Goal: Complete application form

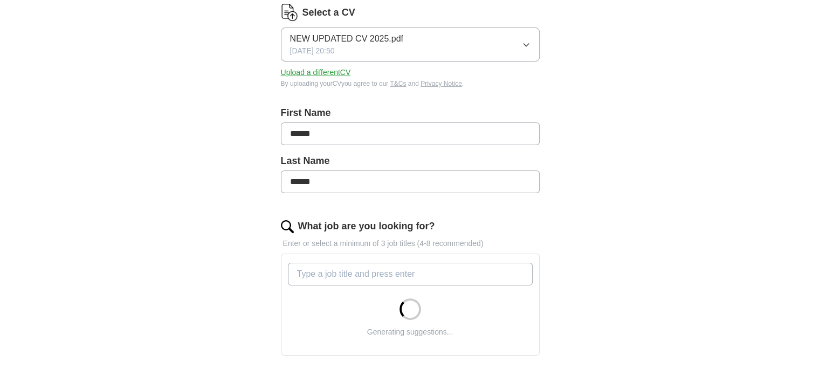
scroll to position [155, 0]
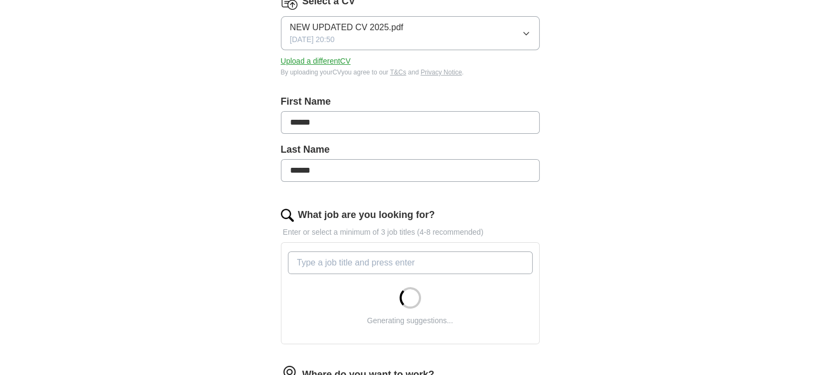
click at [361, 273] on div "Generating suggestions..." at bounding box center [410, 293] width 249 height 92
click at [362, 263] on input "What job are you looking for?" at bounding box center [410, 262] width 245 height 23
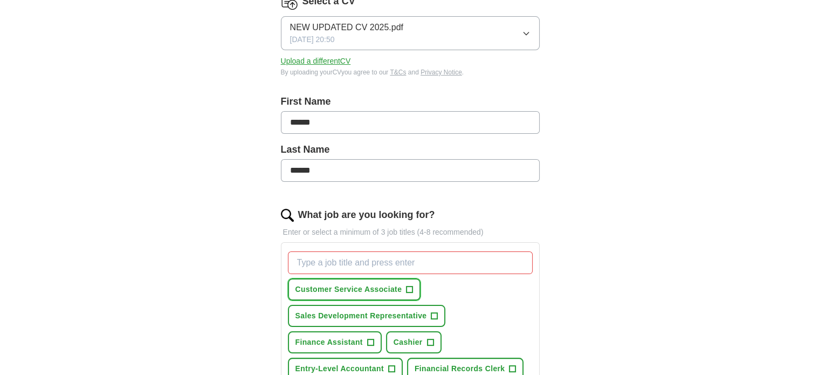
click at [408, 288] on span "+" at bounding box center [410, 289] width 6 height 9
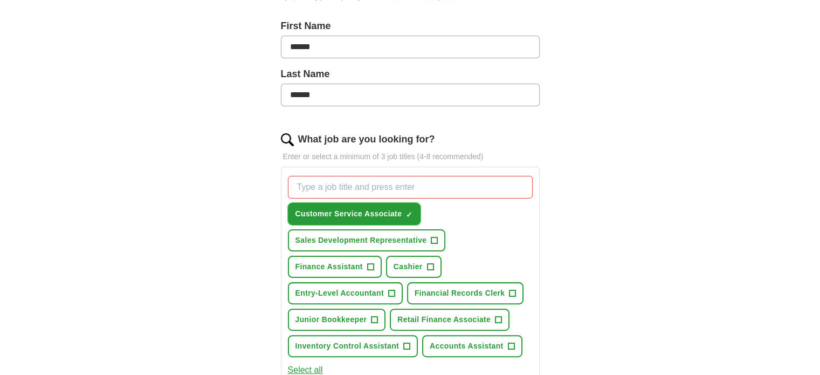
scroll to position [231, 0]
click at [433, 236] on span "+" at bounding box center [434, 240] width 6 height 9
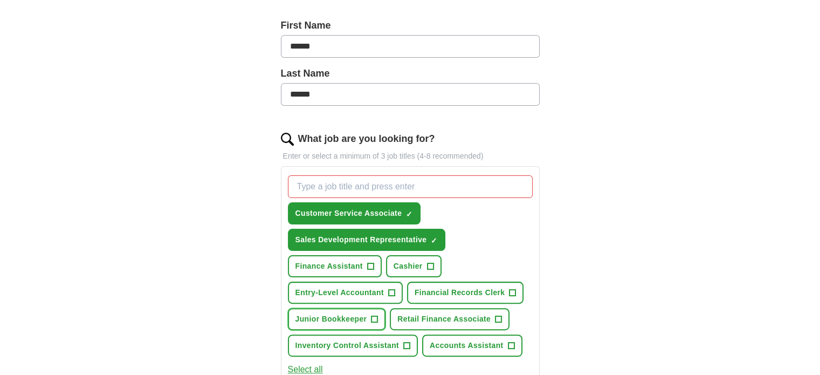
click at [374, 320] on span "+" at bounding box center [375, 319] width 6 height 9
click at [393, 293] on span "+" at bounding box center [391, 293] width 6 height 9
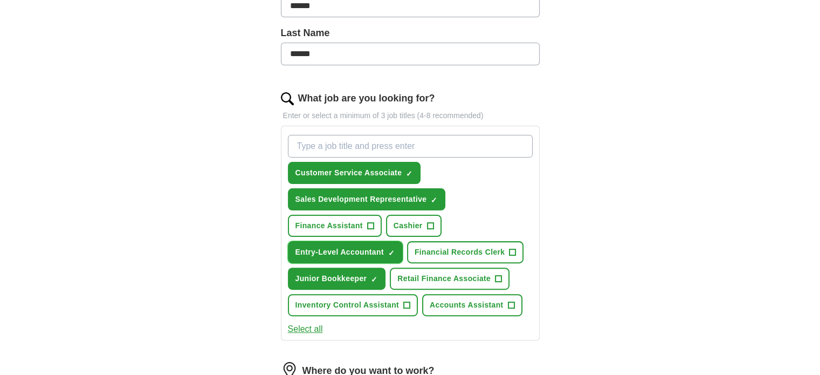
scroll to position [272, 0]
click at [310, 322] on button "Select all" at bounding box center [305, 328] width 35 height 13
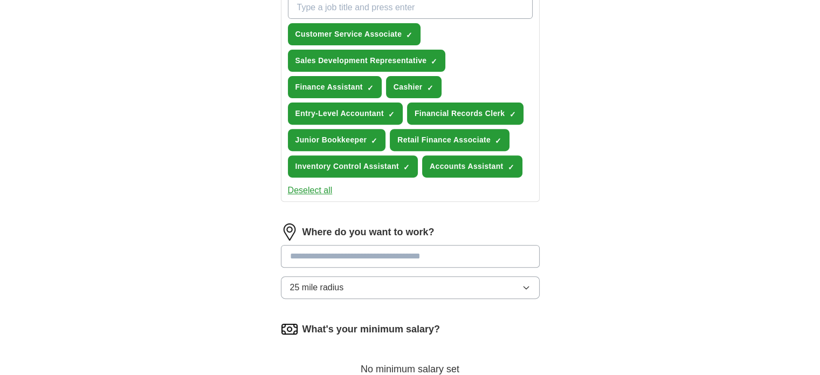
scroll to position [414, 0]
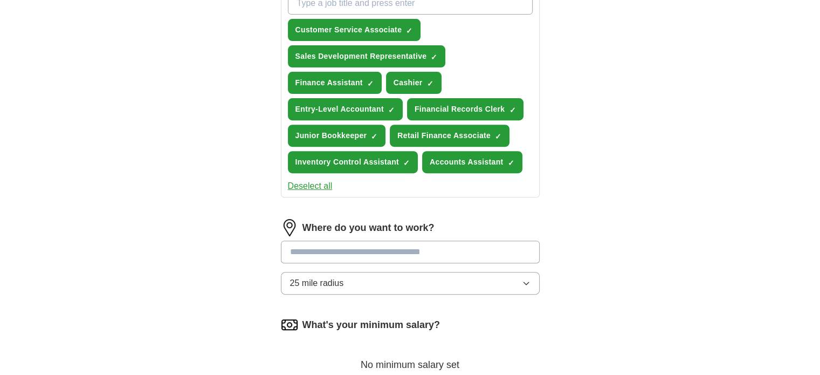
click at [417, 245] on input at bounding box center [410, 252] width 259 height 23
type input "******"
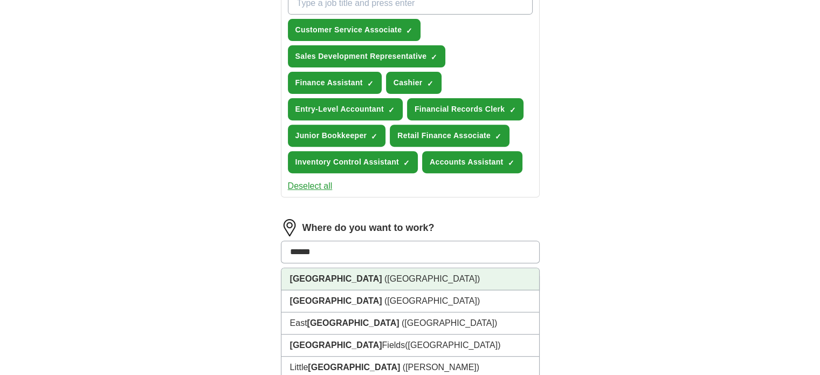
click at [324, 279] on li "[GEOGRAPHIC_DATA] ([GEOGRAPHIC_DATA])" at bounding box center [411, 279] width 258 height 22
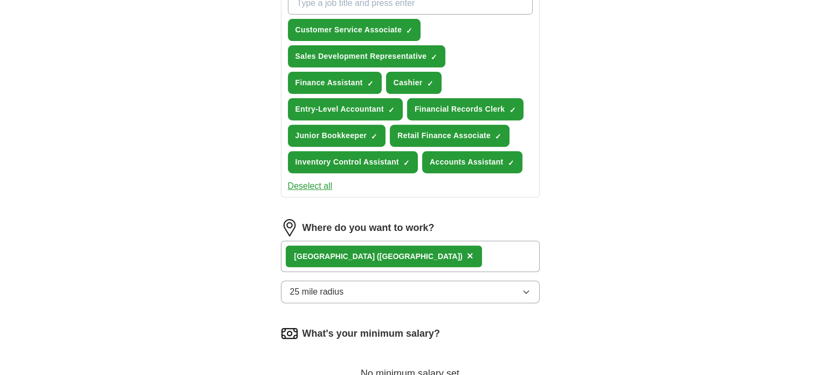
click at [388, 261] on div "[GEOGRAPHIC_DATA] ([GEOGRAPHIC_DATA]) ×" at bounding box center [410, 256] width 259 height 31
click at [388, 248] on div "[GEOGRAPHIC_DATA] ([GEOGRAPHIC_DATA]) ×" at bounding box center [410, 256] width 259 height 31
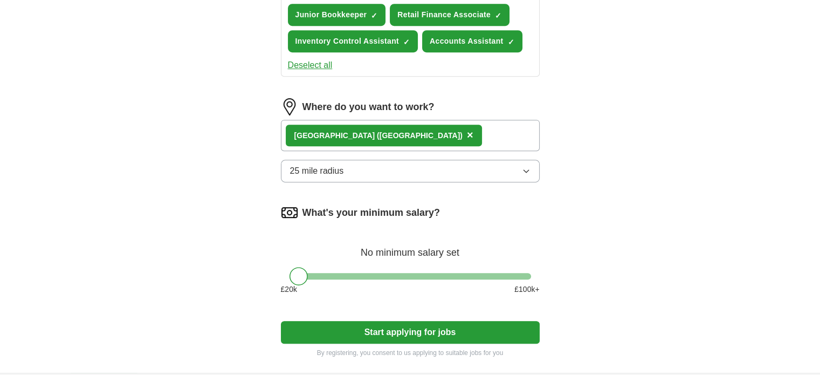
scroll to position [576, 0]
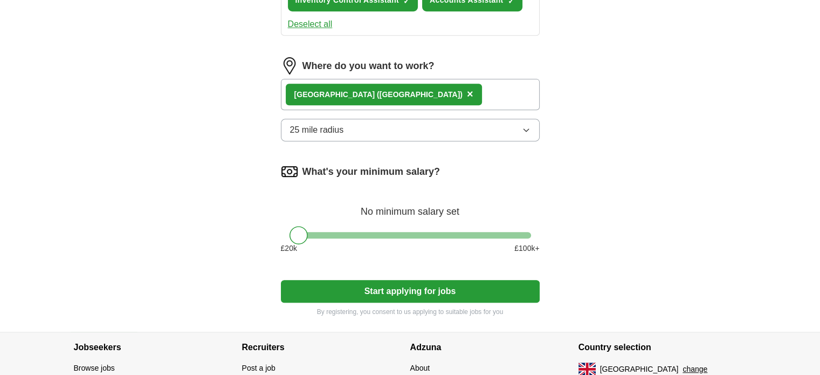
click at [378, 290] on button "Start applying for jobs" at bounding box center [410, 291] width 259 height 23
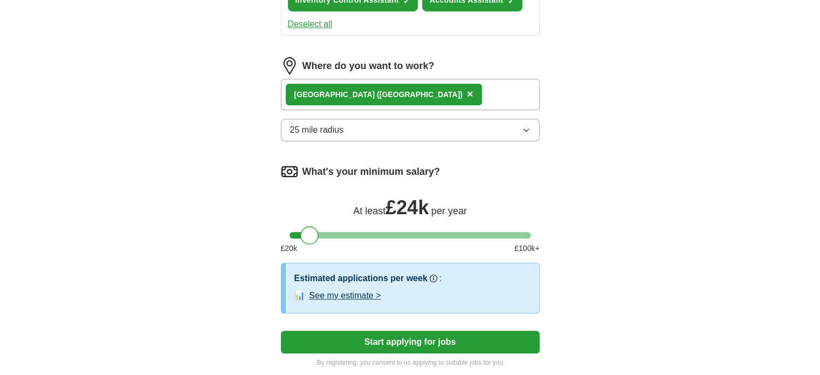
drag, startPoint x: 302, startPoint y: 229, endPoint x: 314, endPoint y: 232, distance: 12.3
click at [314, 232] on div at bounding box center [309, 235] width 18 height 18
drag, startPoint x: 314, startPoint y: 232, endPoint x: 319, endPoint y: 236, distance: 6.3
click at [319, 236] on div at bounding box center [315, 235] width 18 height 18
click at [358, 331] on button "Start applying for jobs" at bounding box center [410, 342] width 259 height 23
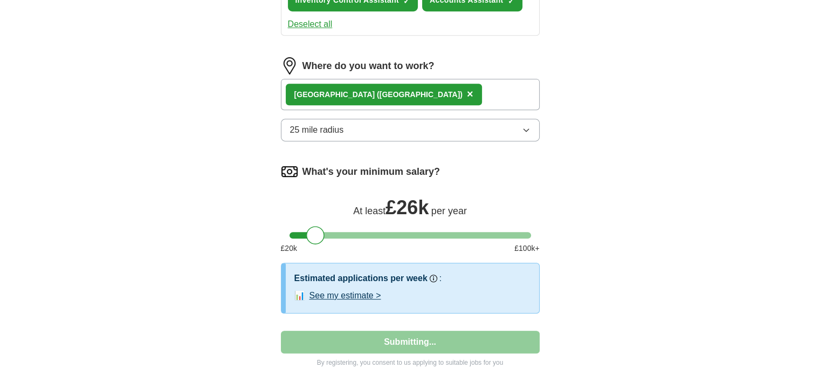
select select "**"
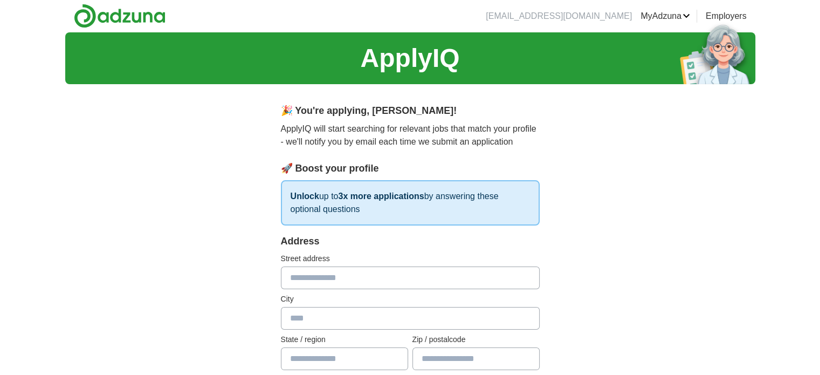
scroll to position [0, 0]
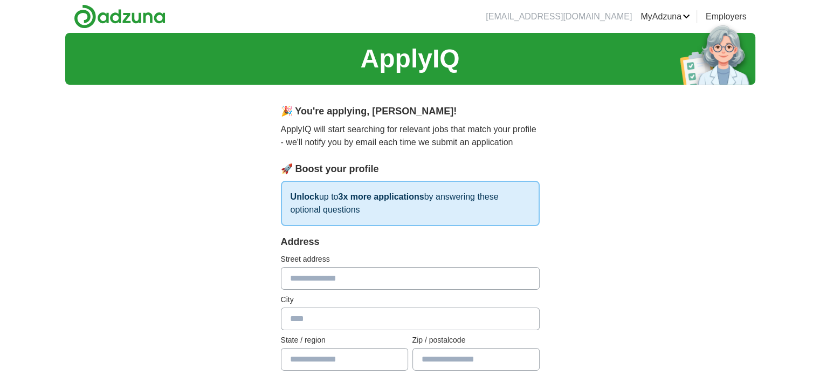
click at [354, 276] on input "text" at bounding box center [410, 278] width 259 height 23
type input "*"
type input "**********"
click at [331, 323] on input "text" at bounding box center [410, 318] width 259 height 23
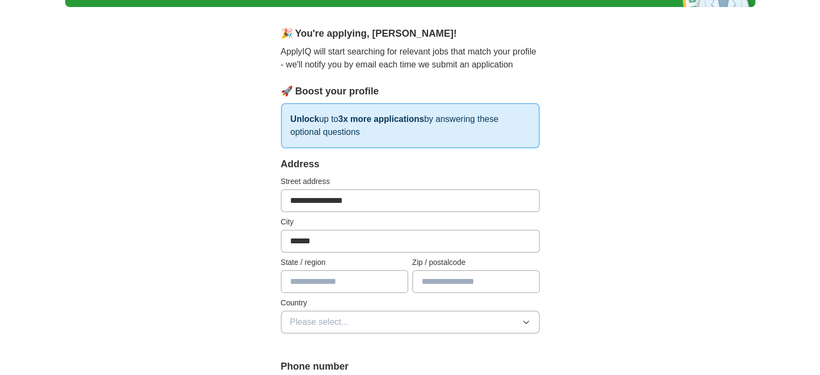
scroll to position [80, 0]
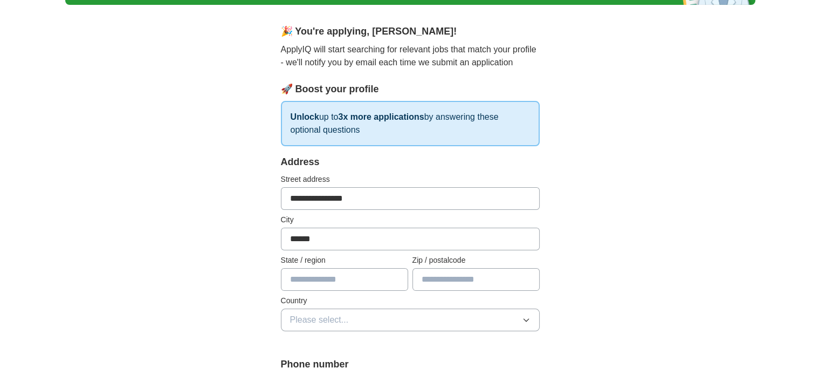
type input "******"
click at [351, 274] on input "text" at bounding box center [344, 279] width 127 height 23
click at [434, 282] on input "text" at bounding box center [476, 279] width 127 height 23
type input "*******"
click at [407, 314] on button "Please select..." at bounding box center [410, 320] width 259 height 23
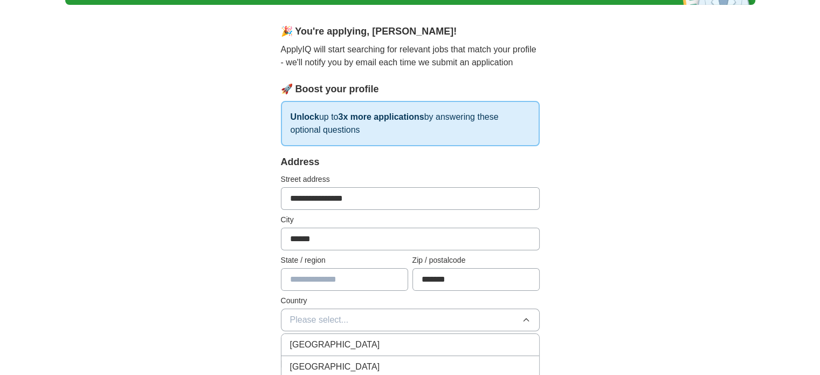
click at [381, 347] on div "[GEOGRAPHIC_DATA]" at bounding box center [410, 344] width 241 height 13
click at [341, 268] on input "text" at bounding box center [344, 279] width 127 height 23
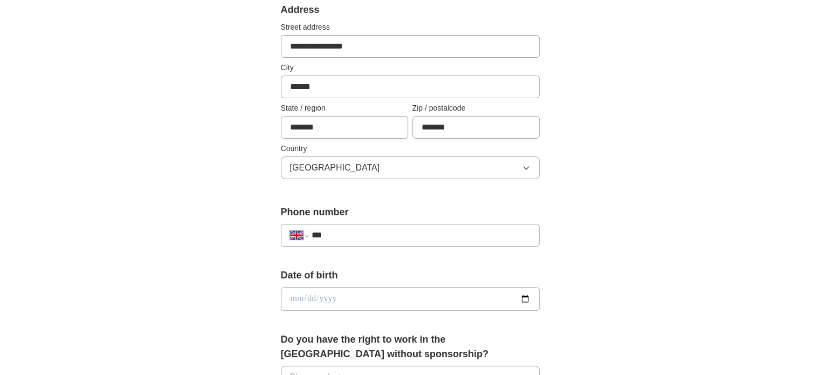
scroll to position [232, 0]
type input "*******"
click at [361, 224] on div "**********" at bounding box center [410, 234] width 259 height 23
click at [361, 228] on input "***" at bounding box center [420, 234] width 219 height 13
type input "**********"
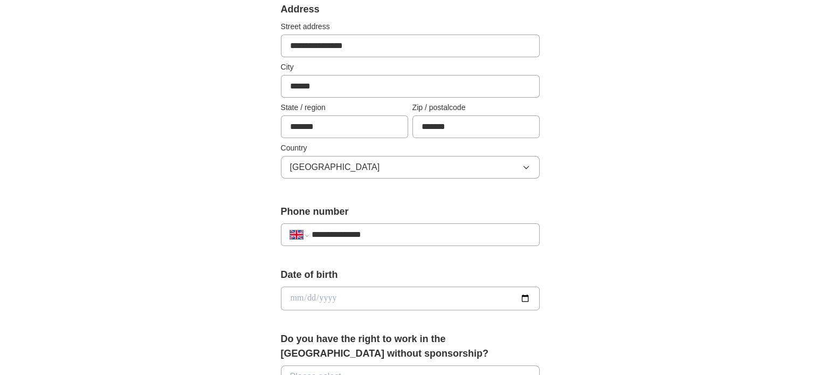
click at [341, 297] on input "date" at bounding box center [410, 298] width 259 height 24
type input "**********"
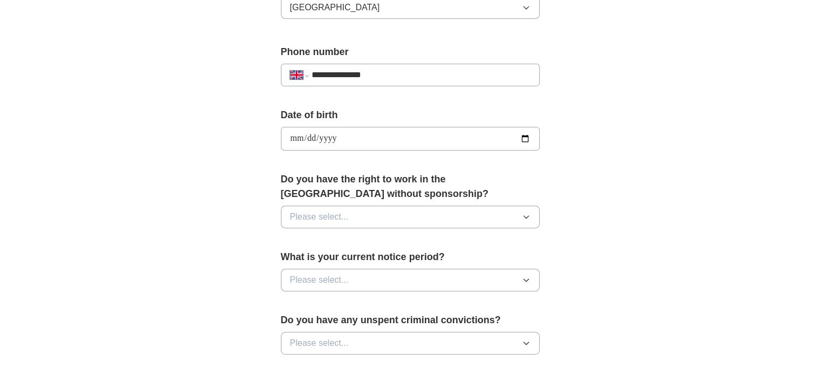
scroll to position [393, 0]
click at [372, 211] on button "Please select..." at bounding box center [410, 216] width 259 height 23
click at [329, 249] on li "Yes" at bounding box center [411, 241] width 258 height 22
click at [326, 276] on span "Please select..." at bounding box center [319, 279] width 59 height 13
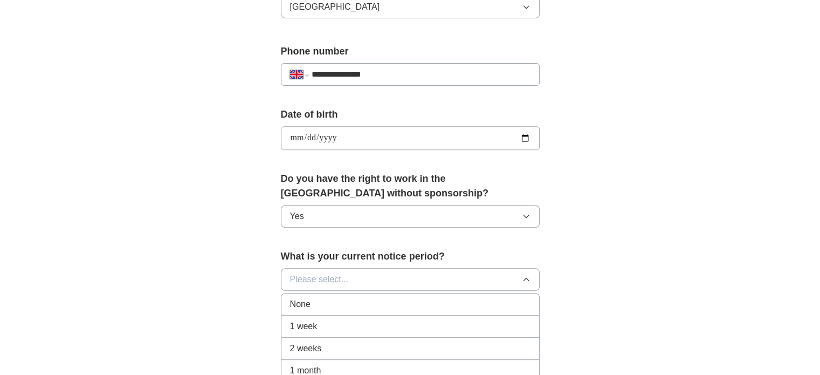
click at [309, 328] on span "1 week" at bounding box center [304, 326] width 28 height 13
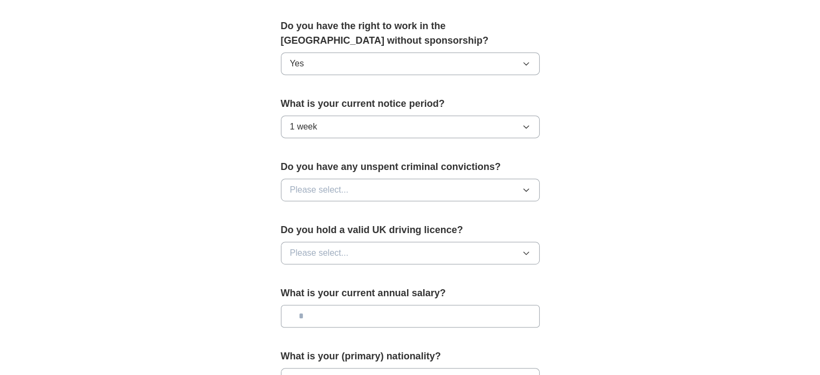
scroll to position [546, 0]
click at [367, 189] on button "Please select..." at bounding box center [410, 189] width 259 height 23
click at [337, 232] on div "No" at bounding box center [410, 236] width 241 height 13
click at [351, 250] on button "Please select..." at bounding box center [410, 252] width 259 height 23
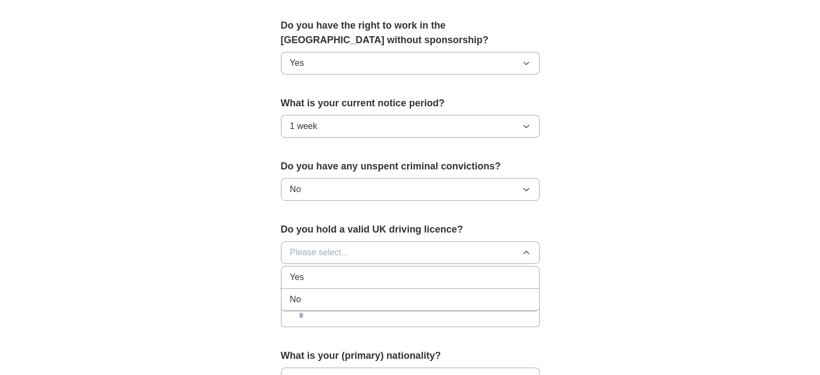
click at [326, 295] on div "No" at bounding box center [410, 299] width 241 height 13
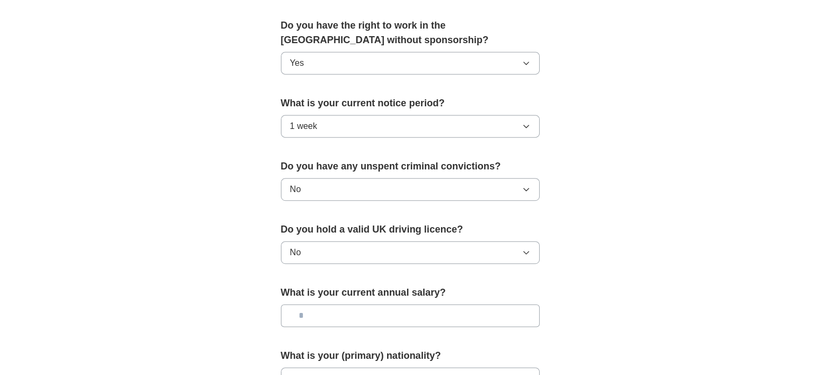
click at [342, 312] on input "text" at bounding box center [410, 315] width 259 height 23
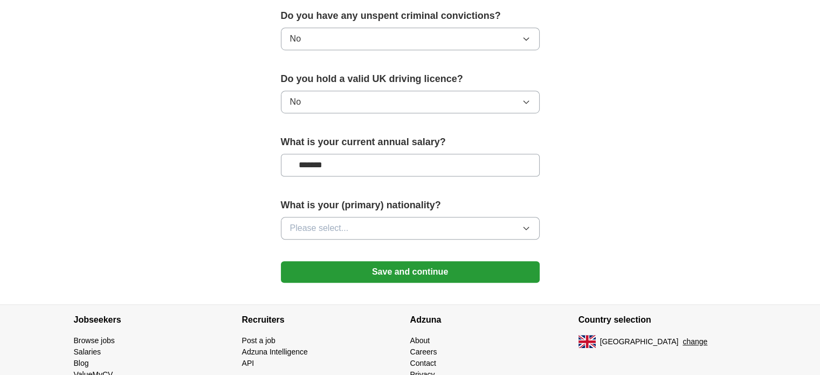
scroll to position [703, 0]
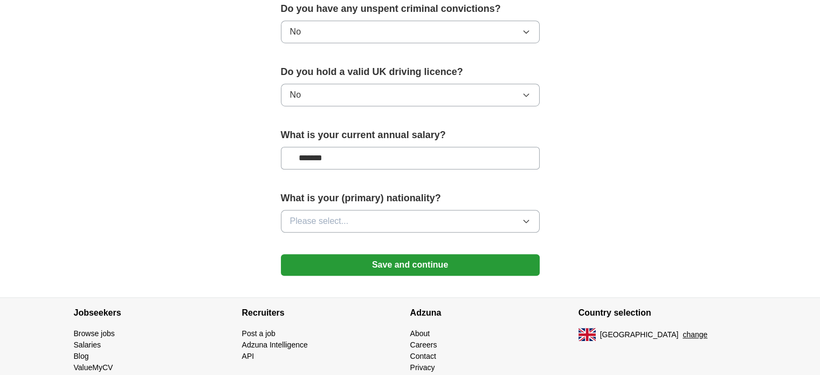
type input "*******"
click at [438, 211] on button "Please select..." at bounding box center [410, 221] width 259 height 23
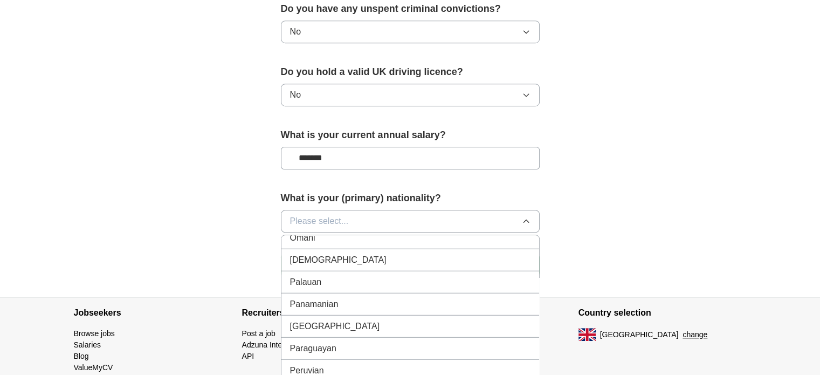
scroll to position [2971, 0]
click at [398, 254] on div "[DEMOGRAPHIC_DATA]" at bounding box center [410, 260] width 241 height 13
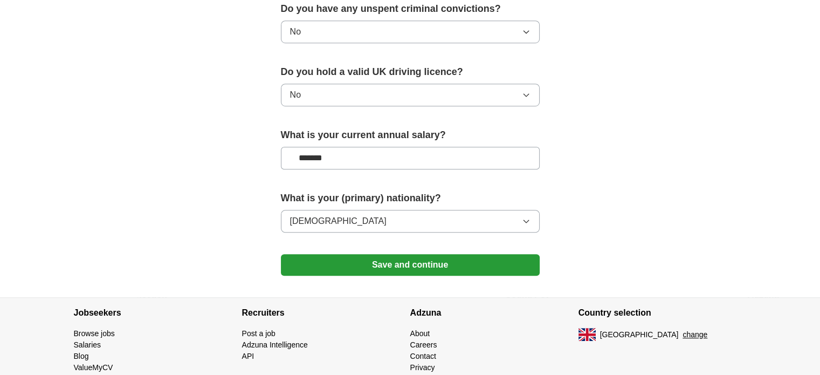
click at [401, 256] on button "Save and continue" at bounding box center [410, 265] width 259 height 22
